Goal: Check status: Check status

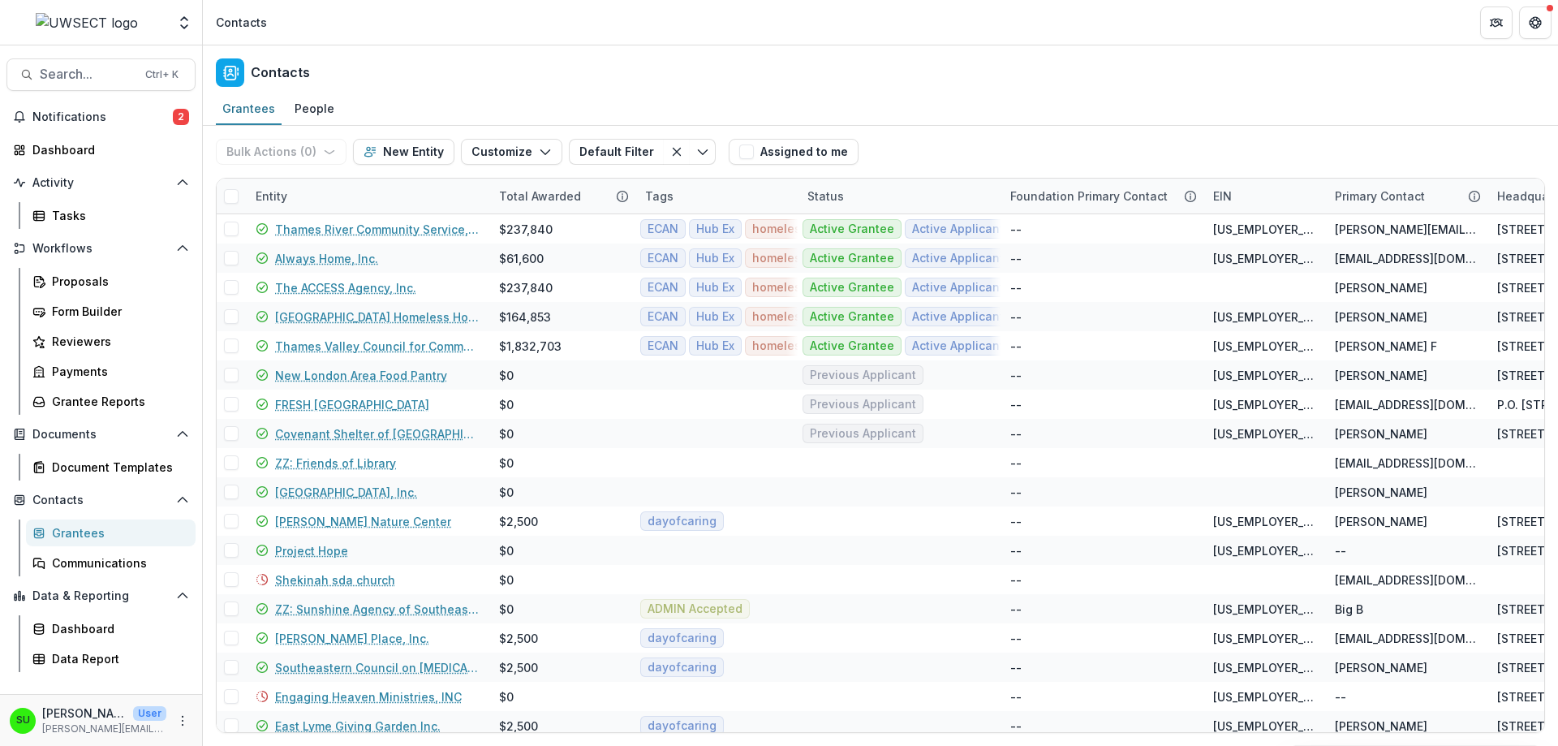
click at [828, 74] on div "Contacts" at bounding box center [880, 69] width 1355 height 48
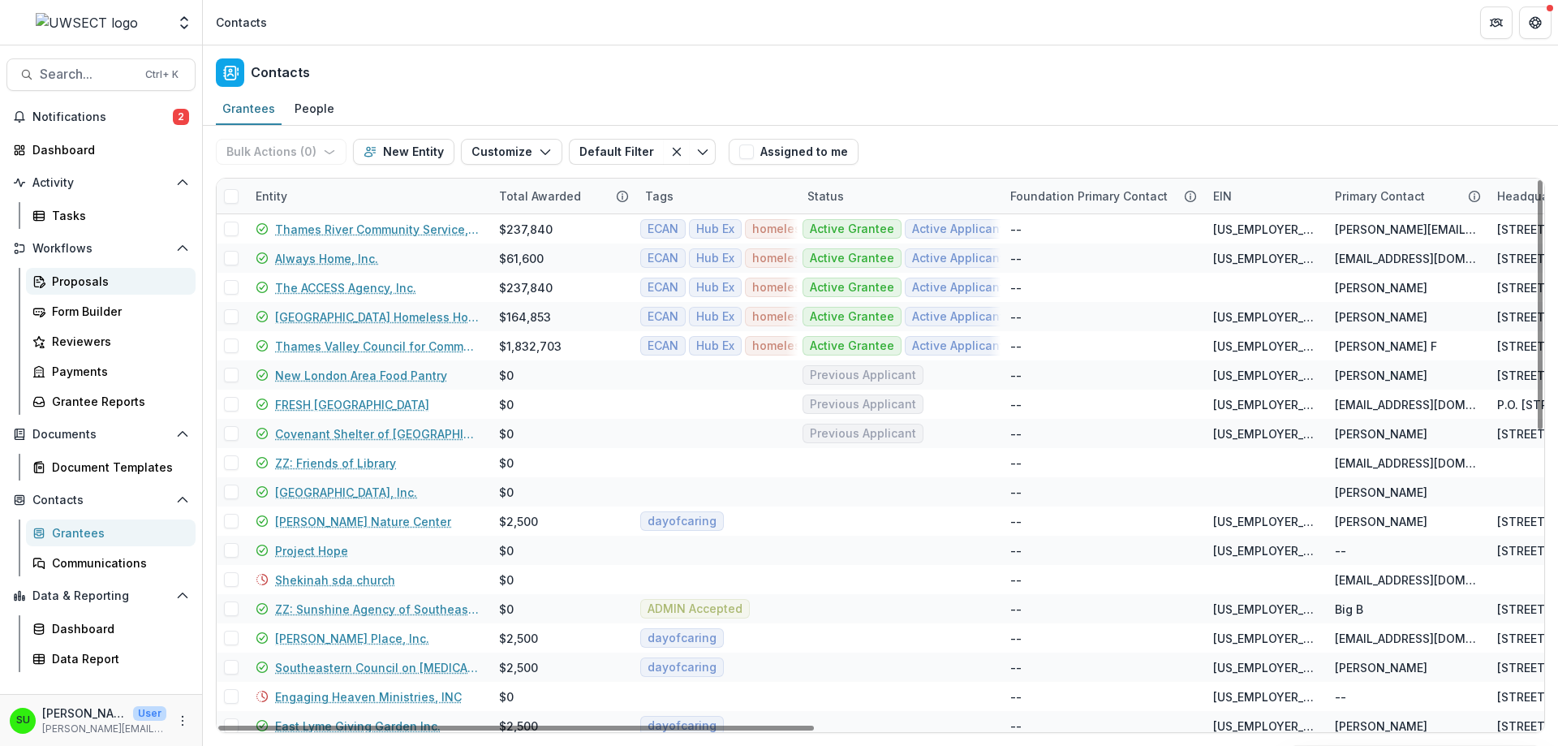
click at [94, 275] on div "Proposals" at bounding box center [117, 281] width 131 height 17
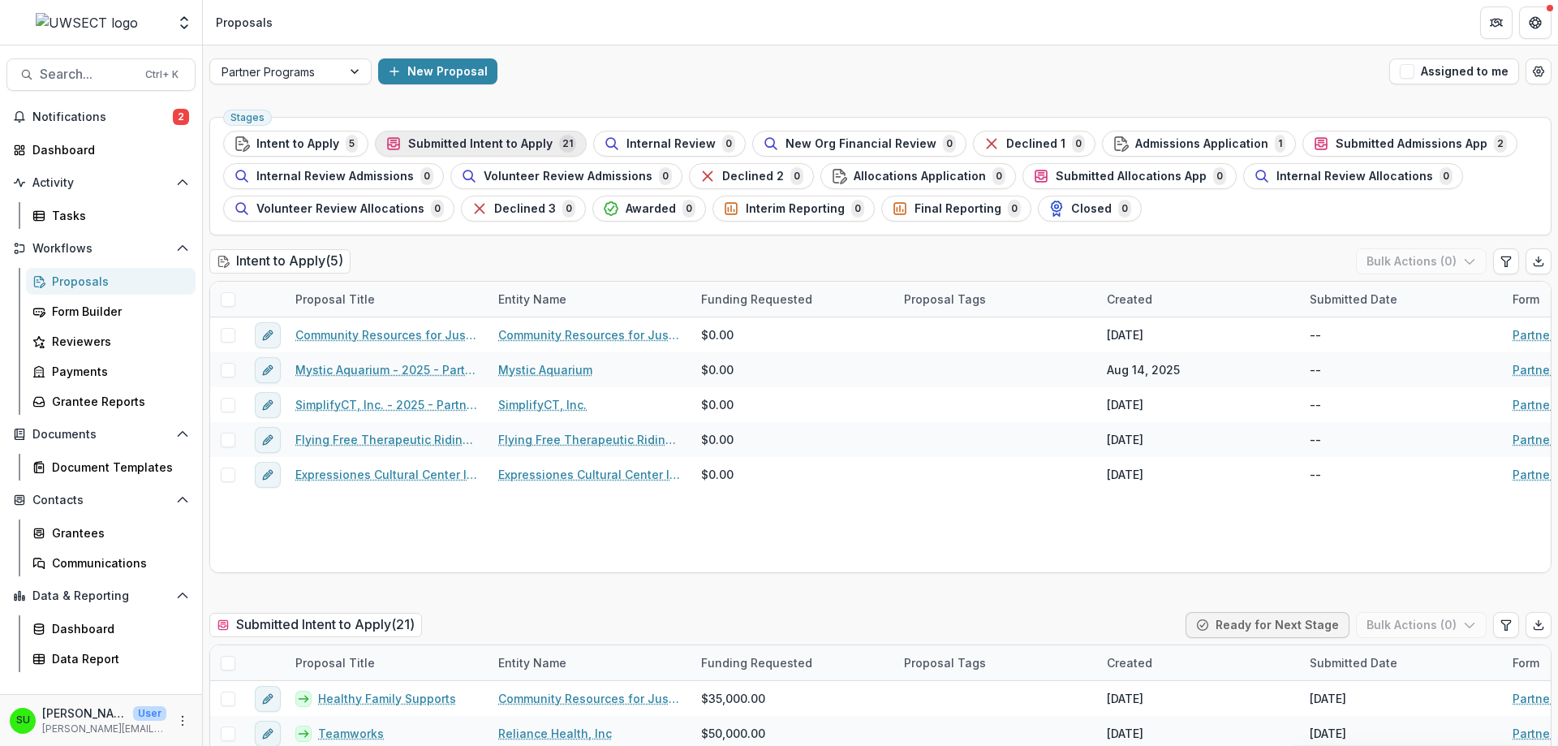
click at [485, 135] on div "Submitted Intent to Apply 21" at bounding box center [480, 144] width 191 height 18
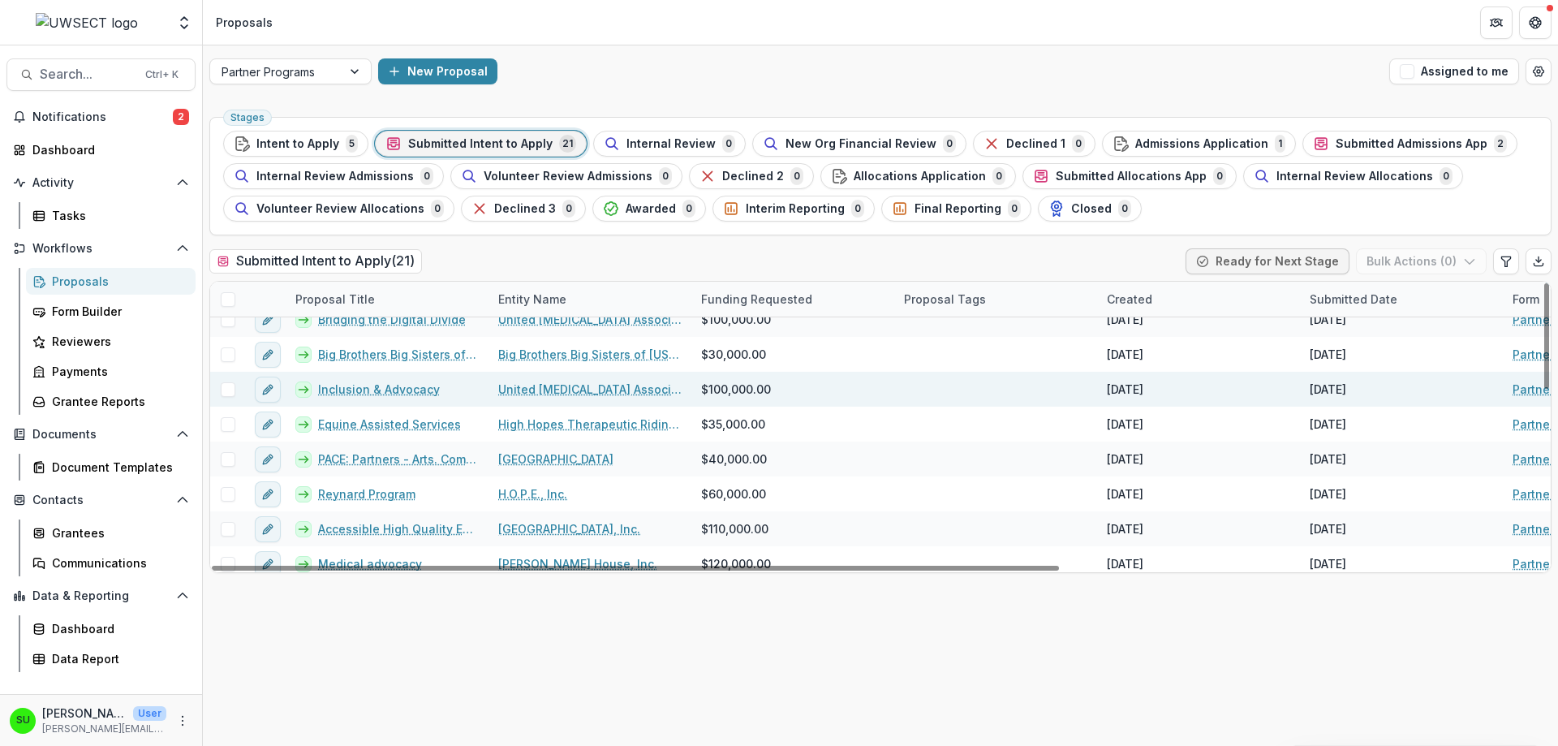
scroll to position [478, 0]
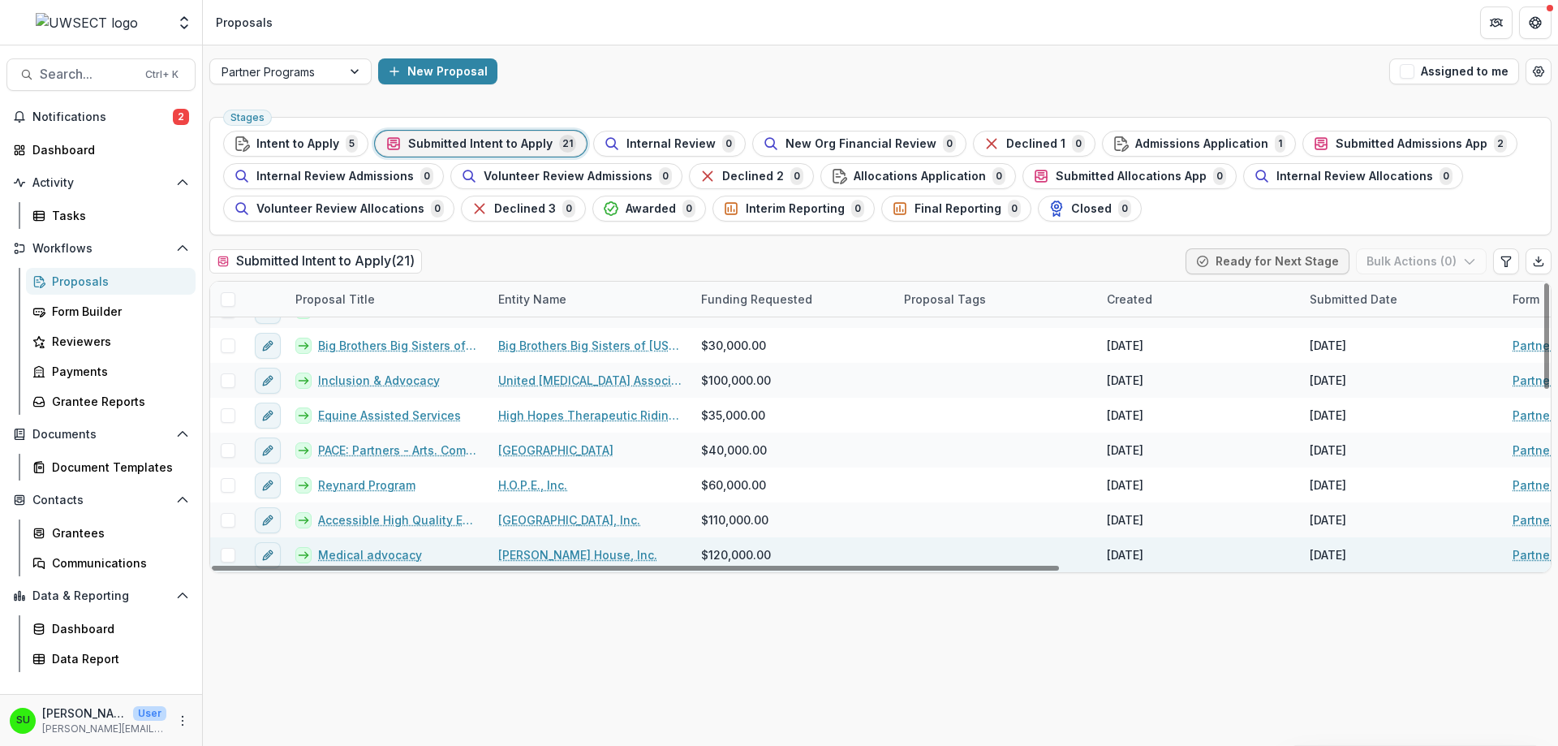
click at [368, 553] on link "Medical advocacy" at bounding box center [370, 554] width 104 height 17
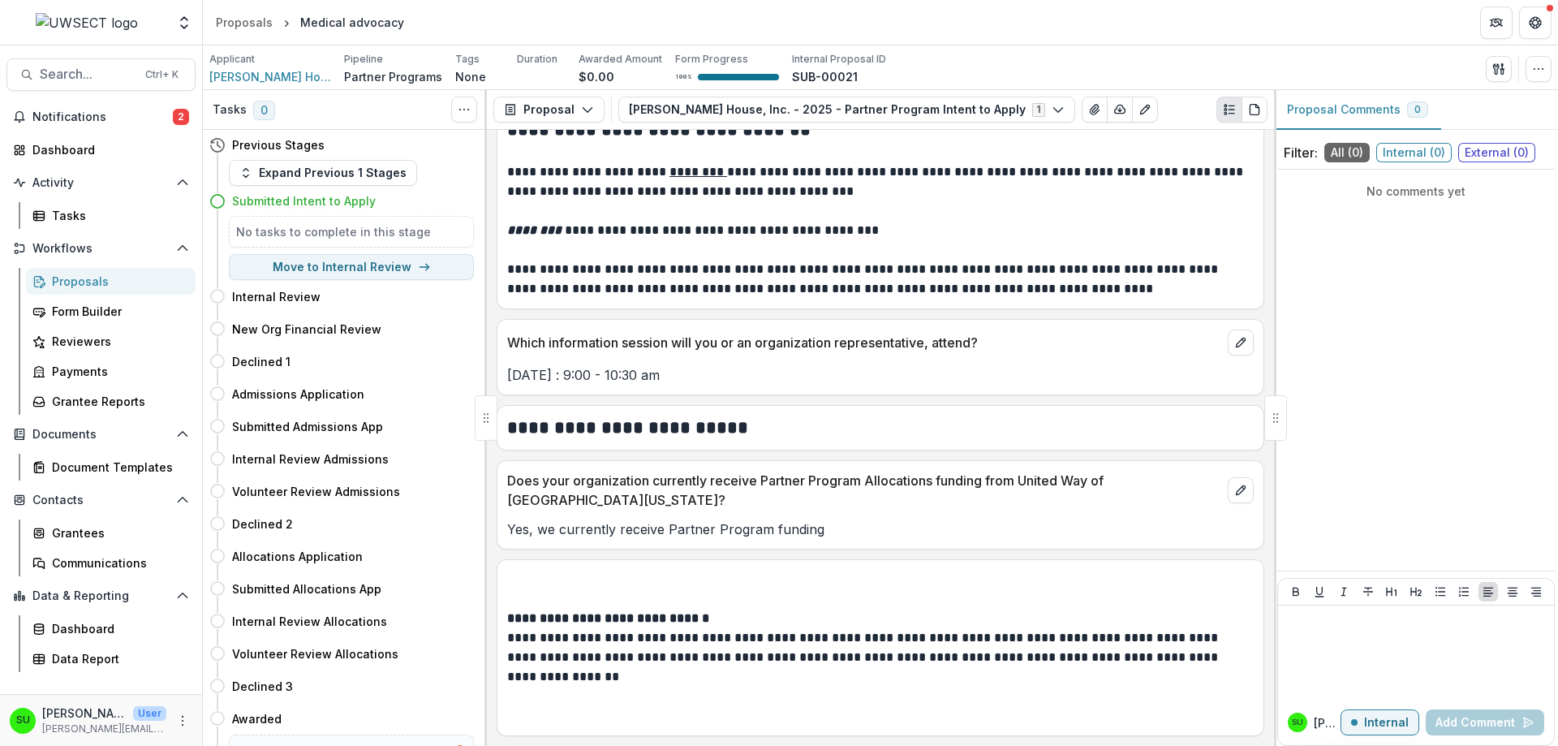
scroll to position [830, 0]
